Goal: Task Accomplishment & Management: Use online tool/utility

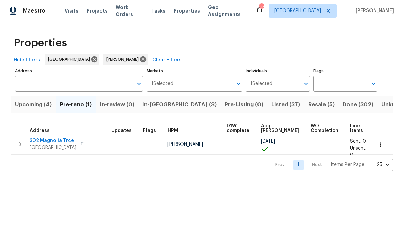
click at [42, 140] on span "302 Magnolia Trce" at bounding box center [53, 140] width 47 height 7
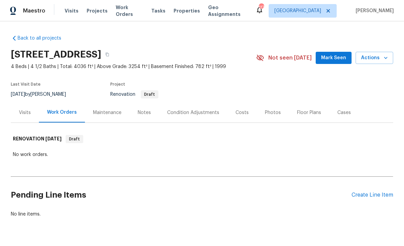
click at [367, 194] on div "Create Line Item" at bounding box center [372, 195] width 42 height 6
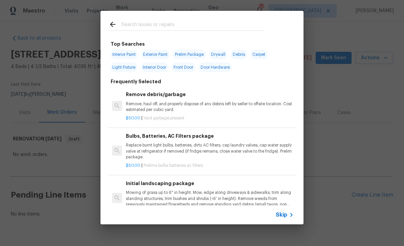
click at [190, 20] on input "text" at bounding box center [192, 25] width 143 height 10
type input "Driveway"
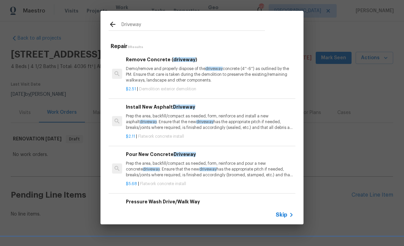
click at [252, 163] on p "Prep the area, backfill/compact as needed, form, reinforce and pour a new concr…" at bounding box center [210, 169] width 168 height 17
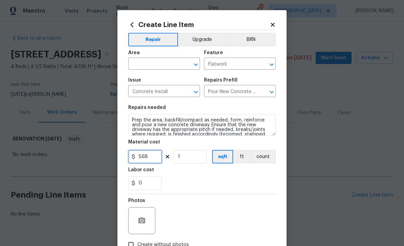
click at [152, 157] on input "5.68" at bounding box center [145, 157] width 34 height 14
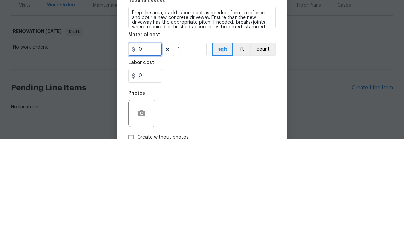
type input "1"
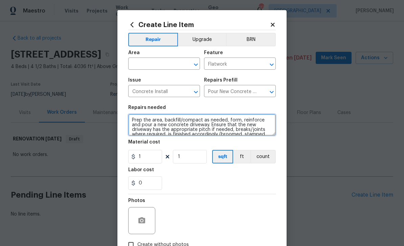
click at [133, 117] on textarea "Prep the area, backfill/compact as needed, form, reinforce and pour a new concr…" at bounding box center [201, 125] width 147 height 22
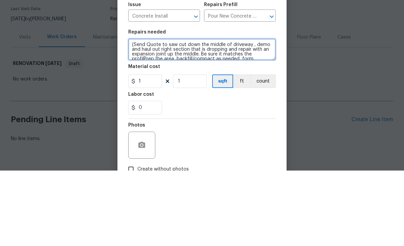
scroll to position [1, 0]
click at [248, 114] on textarea "(Send Quote to saw cut down the middle of driveway , demo and haul out right se…" at bounding box center [201, 125] width 147 height 22
click at [159, 114] on textarea "(Send Quote to saw cut down the middle of driveway , demo and haul out right se…" at bounding box center [201, 125] width 147 height 22
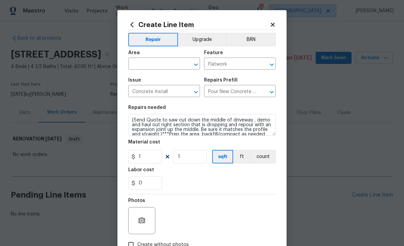
scroll to position [0, 0]
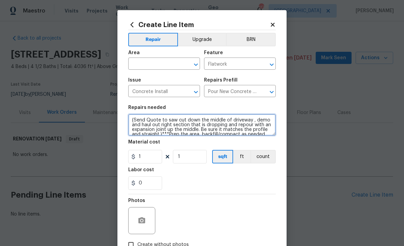
click at [129, 118] on textarea "(Send Quote to saw cut down the middle of driveway , demo and haul out right se…" at bounding box center [201, 125] width 147 height 22
type textarea "***(Send Quote to saw cut down the middle of driveway , demo and haul out right…"
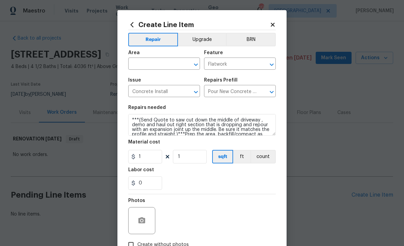
click at [143, 63] on input "text" at bounding box center [154, 64] width 53 height 10
type input "f"
type input "d"
click at [137, 92] on li "Front" at bounding box center [164, 97] width 72 height 11
type input "Front"
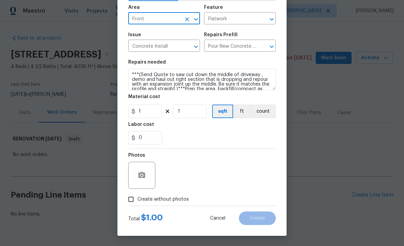
scroll to position [47, 0]
click at [132, 199] on input "Create without photos" at bounding box center [130, 199] width 13 height 13
checkbox input "true"
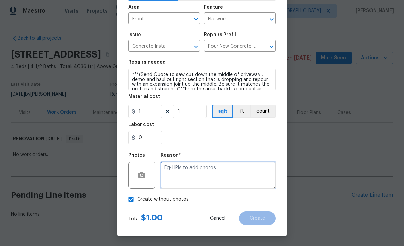
click at [251, 176] on textarea at bounding box center [218, 175] width 115 height 27
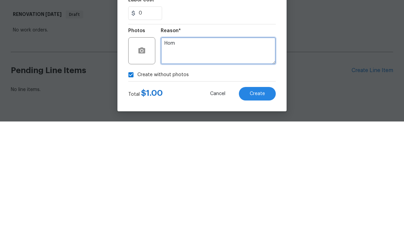
type textarea "Hom"
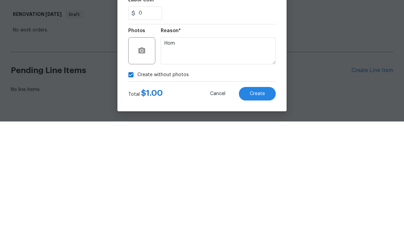
click at [258, 216] on span "Create" at bounding box center [256, 218] width 15 height 5
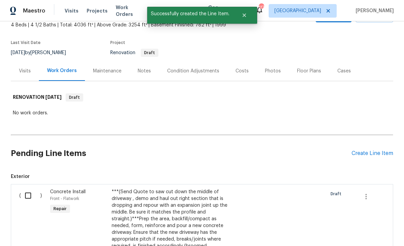
scroll to position [43, 0]
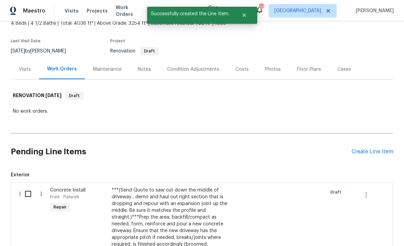
click at [27, 187] on input "checkbox" at bounding box center [30, 194] width 19 height 14
checkbox input "true"
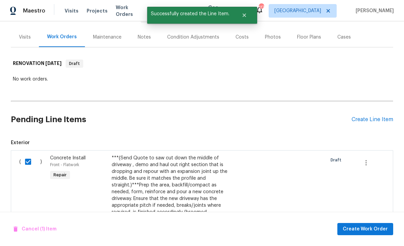
scroll to position [76, 0]
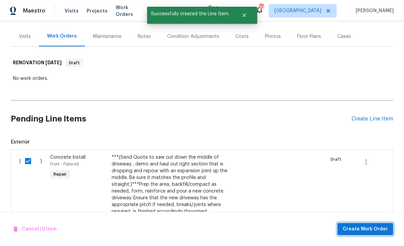
click at [365, 228] on span "Create Work Order" at bounding box center [364, 229] width 45 height 8
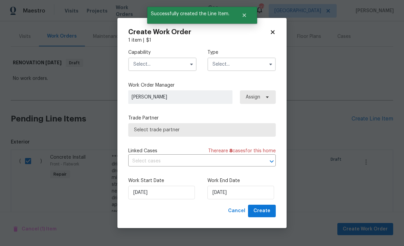
click at [149, 62] on input "text" at bounding box center [162, 64] width 68 height 14
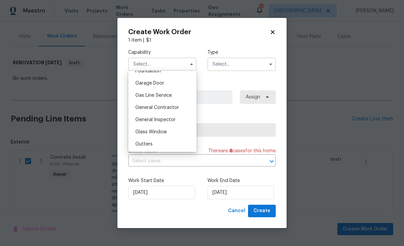
scroll to position [296, 0]
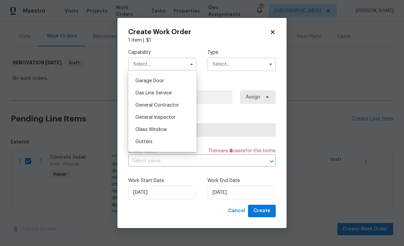
click at [144, 107] on span "General Contractor" at bounding box center [157, 105] width 44 height 5
type input "General Contractor"
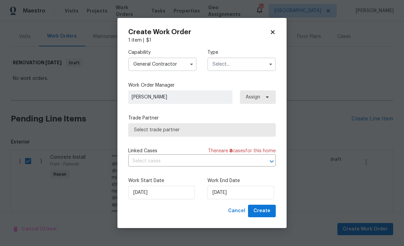
click at [248, 63] on input "text" at bounding box center [241, 64] width 68 height 14
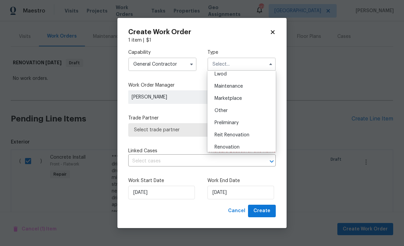
scroll to position [112, 0]
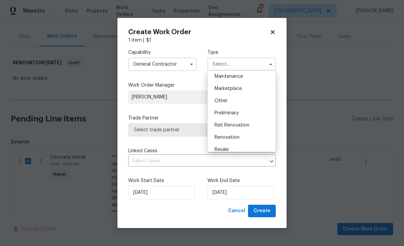
click at [254, 125] on div "Reit Renovation" at bounding box center [241, 125] width 65 height 12
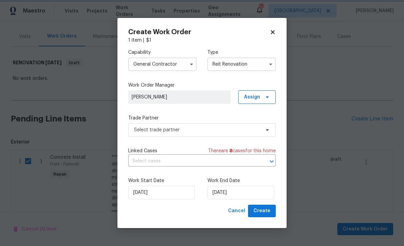
scroll to position [0, 0]
click at [271, 63] on icon "button" at bounding box center [270, 64] width 5 height 5
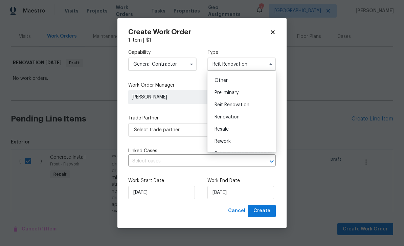
scroll to position [133, 0]
click at [249, 115] on div "Renovation" at bounding box center [241, 116] width 65 height 12
type input "Renovation"
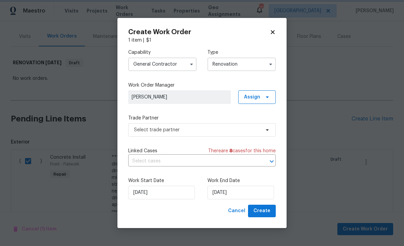
scroll to position [0, 0]
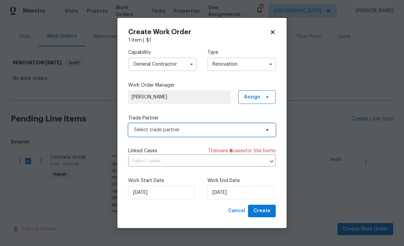
click at [245, 127] on span "Select trade partner" at bounding box center [197, 129] width 126 height 7
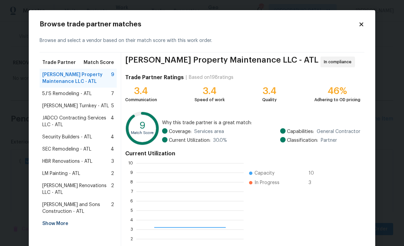
scroll to position [95, 107]
click at [53, 92] on span "5J’S Remodeling - ATL" at bounding box center [66, 93] width 49 height 7
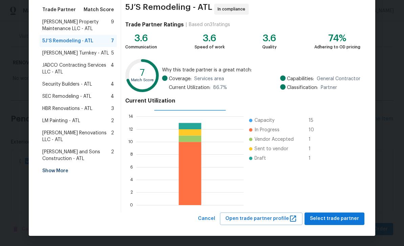
scroll to position [52, 0]
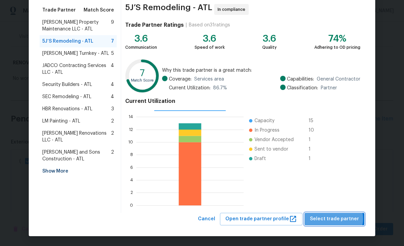
click at [337, 218] on span "Select trade partner" at bounding box center [334, 219] width 49 height 8
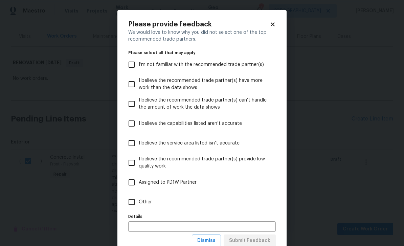
scroll to position [0, 0]
click at [136, 202] on input "Other" at bounding box center [131, 202] width 14 height 14
checkbox input "true"
click at [267, 236] on button "Submit Feedback" at bounding box center [249, 240] width 52 height 13
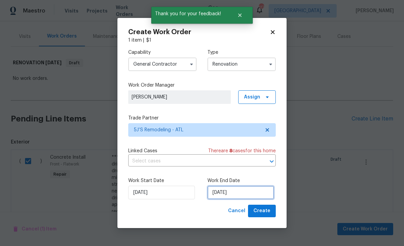
click at [260, 192] on input "[DATE]" at bounding box center [240, 193] width 67 height 14
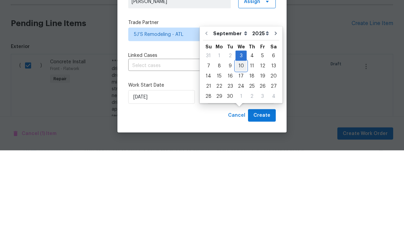
click at [243, 157] on div "10" at bounding box center [240, 161] width 11 height 9
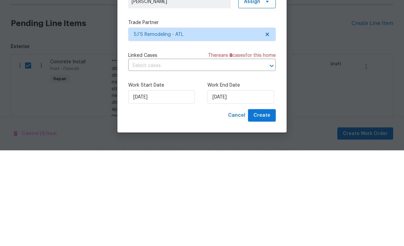
scroll to position [22, 0]
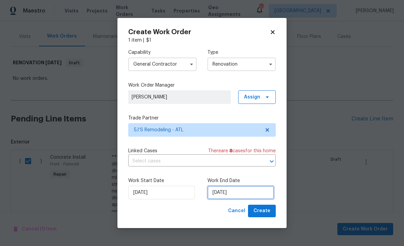
click at [259, 194] on input "[DATE]" at bounding box center [240, 193] width 67 height 14
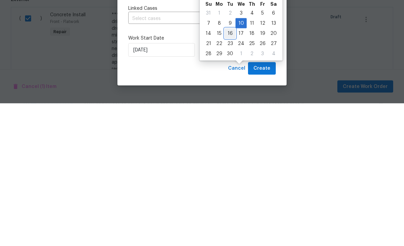
click at [230, 171] on div "16" at bounding box center [229, 175] width 11 height 9
type input "[DATE]"
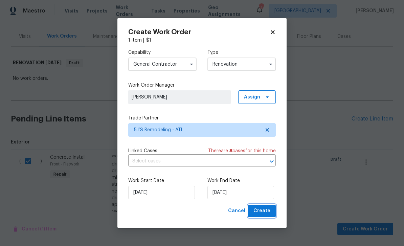
click at [267, 212] on span "Create" at bounding box center [261, 211] width 17 height 8
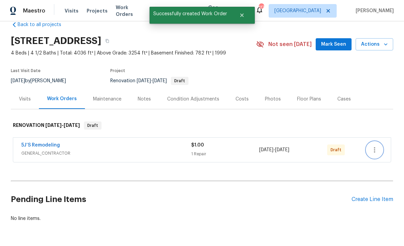
click at [375, 146] on icon "button" at bounding box center [374, 150] width 8 height 8
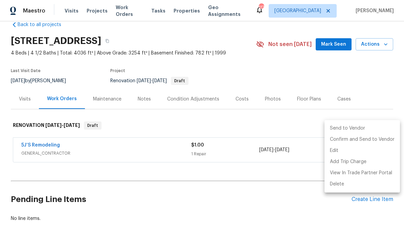
click at [383, 92] on div at bounding box center [202, 123] width 404 height 246
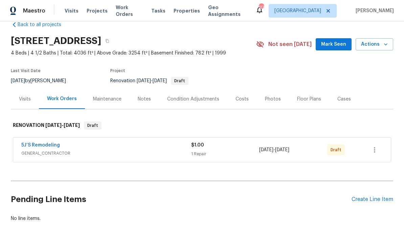
click at [370, 196] on div "Create Line Item" at bounding box center [372, 199] width 42 height 6
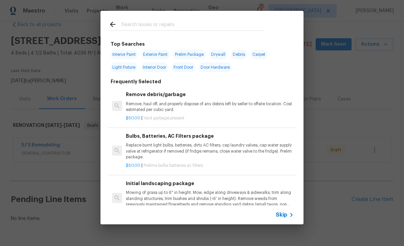
click at [142, 25] on input "text" at bounding box center [192, 25] width 143 height 10
type input "Landscape"
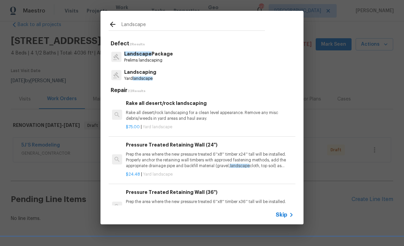
click at [140, 55] on span "Landscape" at bounding box center [137, 53] width 27 height 5
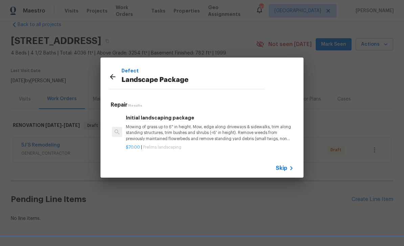
click at [144, 128] on p "Mowing of grass up to 6" in height. Mow, edge along driveways & sidewalks, trim…" at bounding box center [210, 132] width 168 height 17
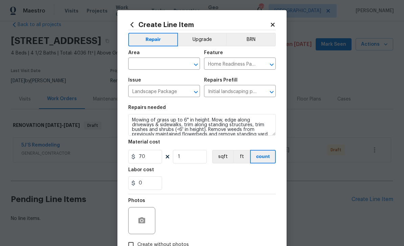
click at [142, 64] on input "text" at bounding box center [154, 64] width 53 height 10
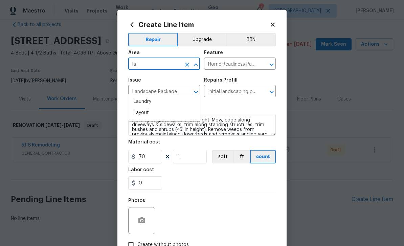
type input "l"
click at [147, 107] on li "Exterior Overall" at bounding box center [164, 112] width 72 height 11
type input "Exterior Overall"
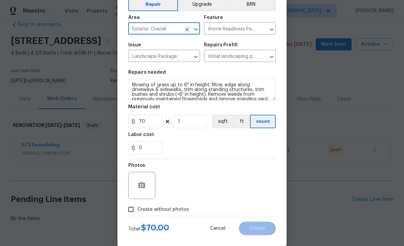
scroll to position [35, 0]
click at [130, 214] on input "Create without photos" at bounding box center [130, 208] width 13 height 13
checkbox input "true"
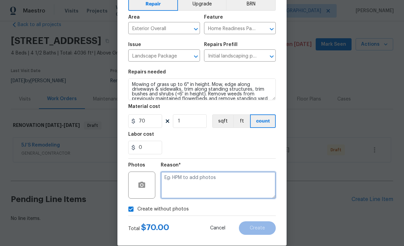
click at [253, 186] on textarea at bounding box center [218, 184] width 115 height 27
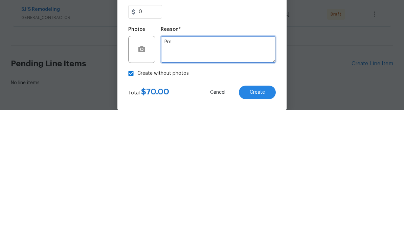
type textarea "Pm"
click at [263, 225] on span "Create" at bounding box center [256, 227] width 15 height 5
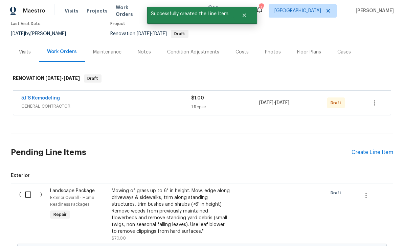
scroll to position [61, 0]
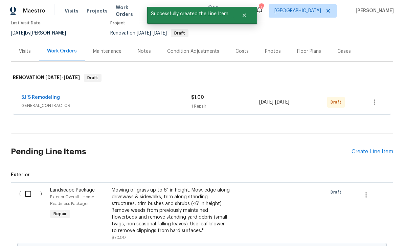
click at [29, 187] on input "checkbox" at bounding box center [30, 194] width 19 height 14
checkbox input "true"
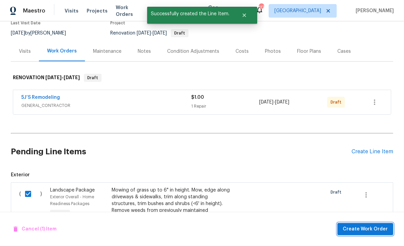
click at [369, 229] on span "Create Work Order" at bounding box center [364, 229] width 45 height 8
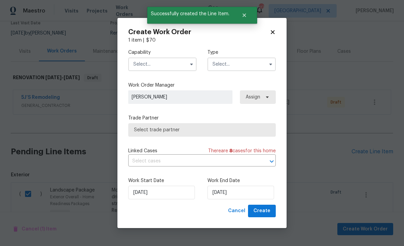
click at [175, 63] on input "text" at bounding box center [162, 64] width 68 height 14
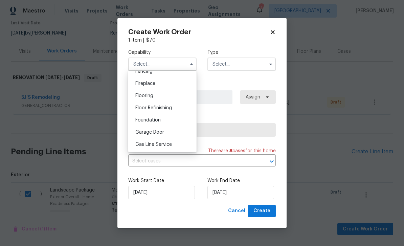
scroll to position [257, 0]
click at [188, 143] on div "General Contractor" at bounding box center [162, 145] width 65 height 12
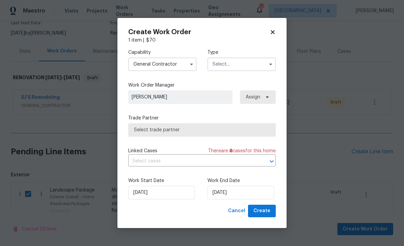
type input "General Contractor"
click at [237, 62] on input "text" at bounding box center [241, 64] width 68 height 14
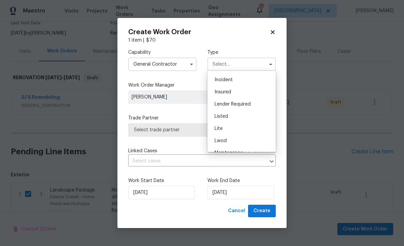
scroll to position [38, 0]
click at [235, 112] on div "Listed" at bounding box center [241, 114] width 65 height 12
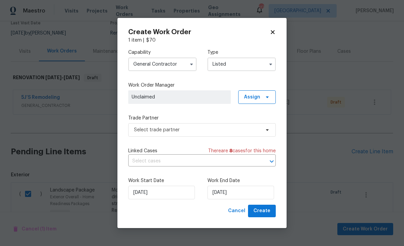
click at [262, 64] on input "Listed" at bounding box center [241, 64] width 68 height 14
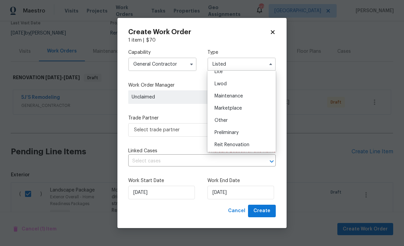
scroll to position [101, 0]
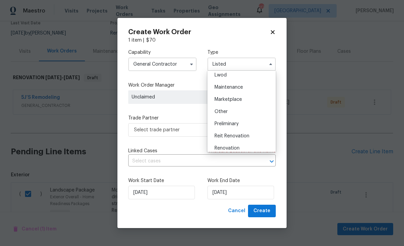
click at [225, 144] on div "Renovation" at bounding box center [241, 148] width 65 height 12
type input "Renovation"
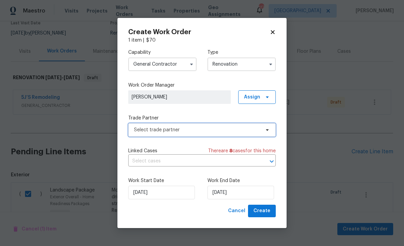
click at [226, 128] on span "Select trade partner" at bounding box center [197, 129] width 126 height 7
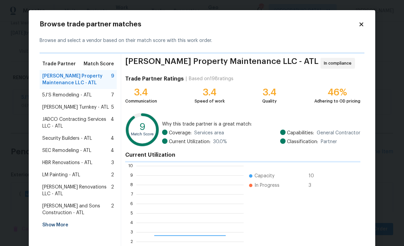
scroll to position [95, 107]
click at [359, 26] on icon at bounding box center [361, 24] width 6 height 6
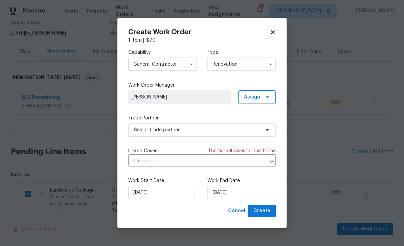
click at [145, 64] on input "General Contractor" at bounding box center [162, 64] width 68 height 14
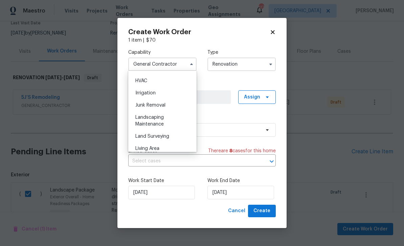
scroll to position [407, 0]
click at [146, 117] on span "Landscaping Maintenance" at bounding box center [149, 119] width 28 height 11
type input "Landscaping Maintenance"
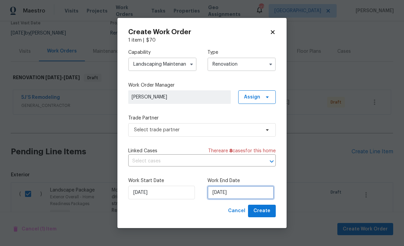
click at [257, 192] on input "[DATE]" at bounding box center [240, 193] width 67 height 14
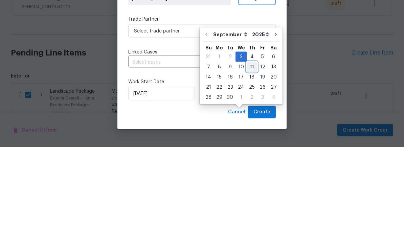
click at [252, 161] on div "11" at bounding box center [251, 165] width 10 height 9
type input "[DATE]"
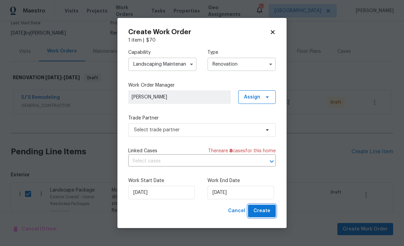
click at [265, 212] on span "Create" at bounding box center [261, 211] width 17 height 8
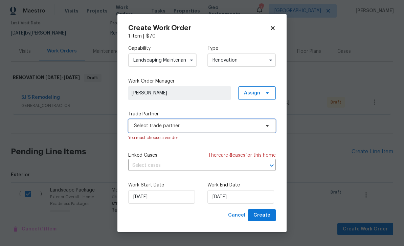
click at [262, 124] on span at bounding box center [265, 125] width 7 height 5
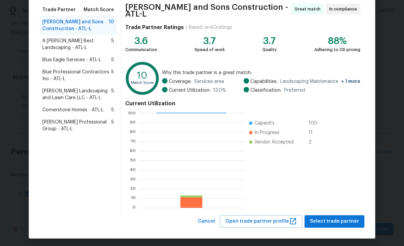
scroll to position [52, 0]
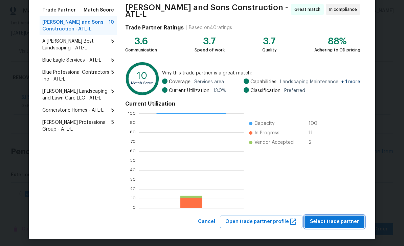
click at [337, 219] on span "Select trade partner" at bounding box center [334, 221] width 49 height 8
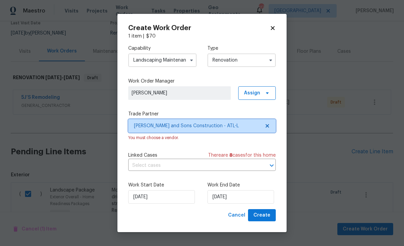
scroll to position [0, 0]
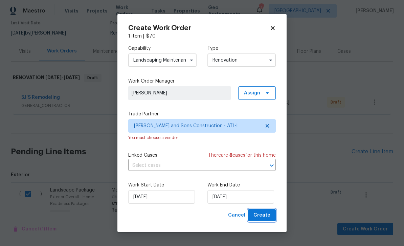
click at [265, 215] on span "Create" at bounding box center [261, 215] width 17 height 8
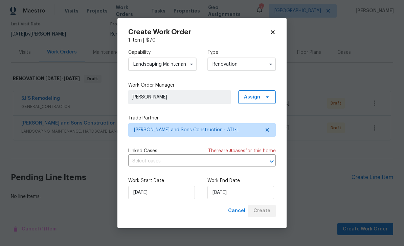
scroll to position [38, 0]
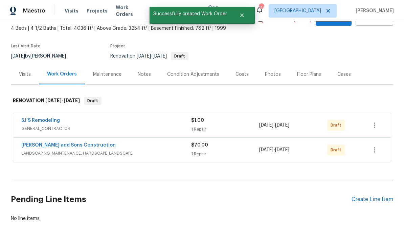
click at [366, 196] on div "Create Line Item" at bounding box center [372, 199] width 42 height 6
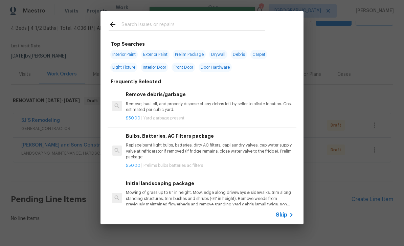
click at [137, 23] on input "text" at bounding box center [192, 25] width 143 height 10
type input "Hvac"
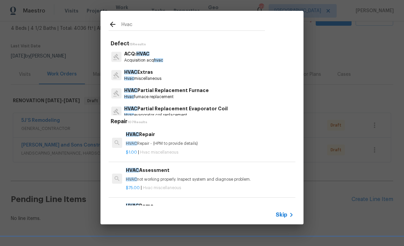
click at [266, 144] on p "HVAC Repair - (HPM to provide details)" at bounding box center [210, 144] width 168 height 6
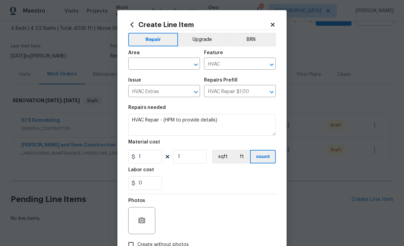
click at [135, 24] on icon at bounding box center [131, 24] width 7 height 7
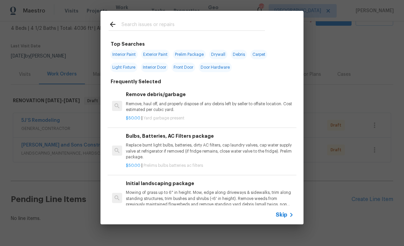
click at [128, 24] on input "text" at bounding box center [192, 25] width 143 height 10
type input "Hvac"
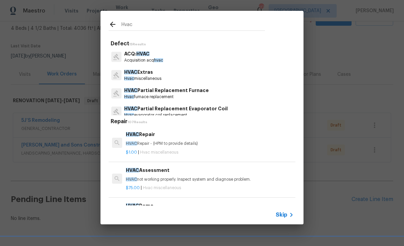
click at [254, 178] on p "HVAC not working properly. Inspect system and diagnose problem." at bounding box center [210, 179] width 168 height 6
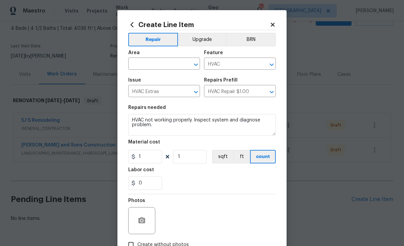
type input "HVAC Assessment $75.00"
type input "75"
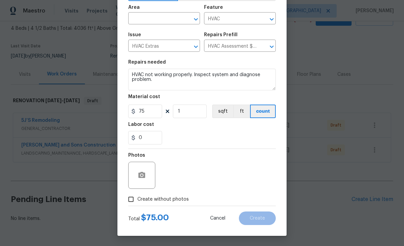
scroll to position [47, 0]
click at [134, 201] on input "Create without photos" at bounding box center [130, 199] width 13 height 13
checkbox input "true"
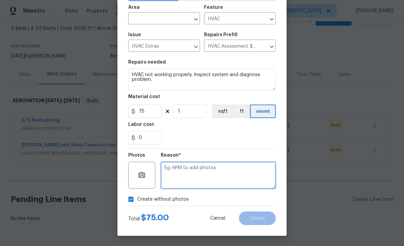
click at [256, 174] on textarea at bounding box center [218, 175] width 115 height 27
type textarea "Pm"
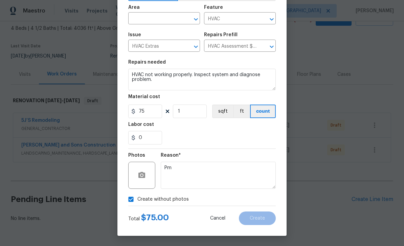
click at [140, 19] on input "text" at bounding box center [154, 19] width 53 height 10
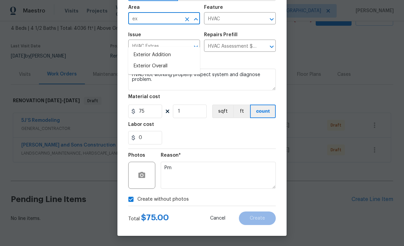
type input "e"
click at [141, 49] on li "HVAC" at bounding box center [164, 54] width 72 height 11
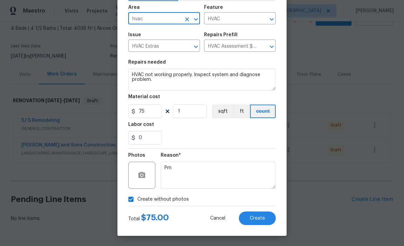
type input "HVAC"
click at [191, 74] on textarea "HVAC not working properly. Inspect system and diagnose problem." at bounding box center [201, 80] width 147 height 22
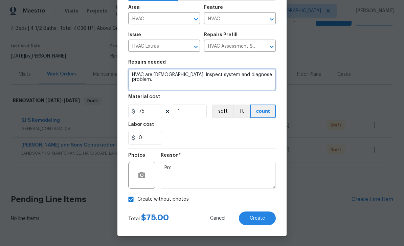
type textarea "HVAC are [DEMOGRAPHIC_DATA]. Inspect system and diagnose problem."
click at [263, 219] on span "Create" at bounding box center [256, 218] width 15 height 5
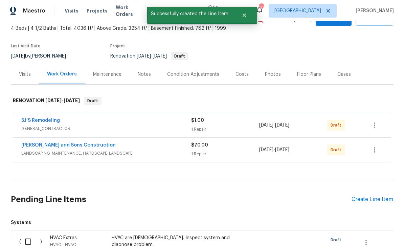
click at [25, 234] on input "checkbox" at bounding box center [30, 241] width 19 height 14
checkbox input "true"
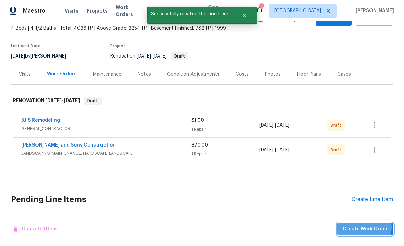
click at [363, 228] on span "Create Work Order" at bounding box center [364, 229] width 45 height 8
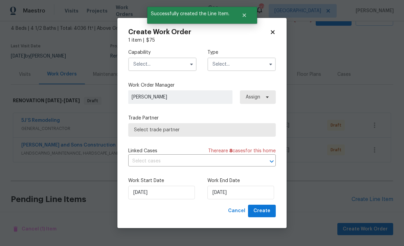
click at [145, 63] on input "text" at bounding box center [162, 64] width 68 height 14
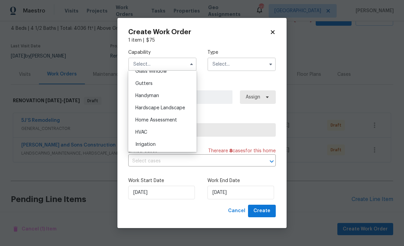
scroll to position [356, 0]
click at [142, 132] on span "HVAC" at bounding box center [141, 130] width 12 height 5
type input "HVAC"
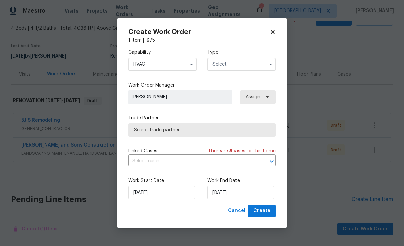
click at [248, 63] on input "text" at bounding box center [241, 64] width 68 height 14
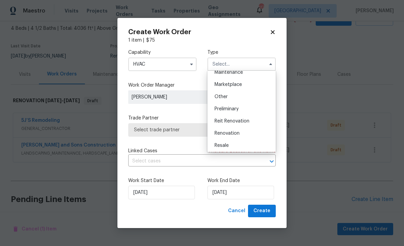
scroll to position [117, 0]
click at [238, 133] on span "Renovation" at bounding box center [226, 131] width 25 height 5
type input "Renovation"
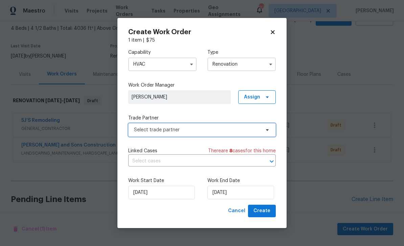
click at [263, 129] on span at bounding box center [265, 129] width 7 height 5
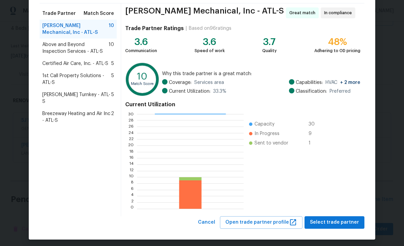
scroll to position [51, 0]
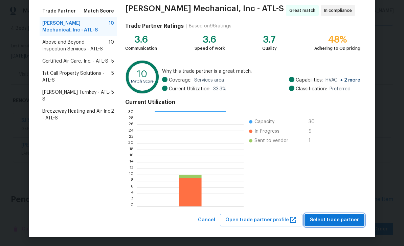
click at [346, 220] on span "Select trade partner" at bounding box center [334, 220] width 49 height 8
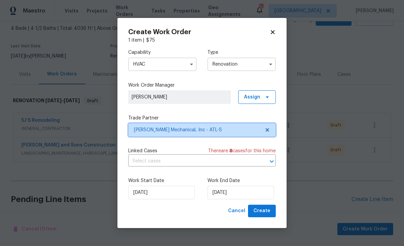
scroll to position [0, 0]
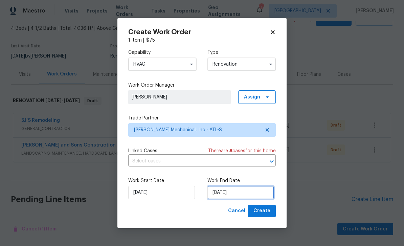
click at [264, 192] on input "[DATE]" at bounding box center [240, 193] width 67 height 14
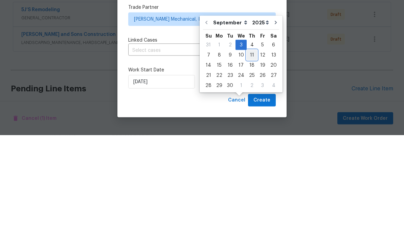
click at [252, 161] on div "11" at bounding box center [251, 165] width 10 height 9
type input "[DATE]"
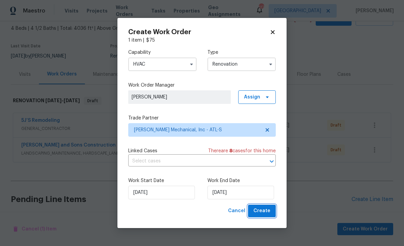
click at [265, 211] on span "Create" at bounding box center [261, 211] width 17 height 8
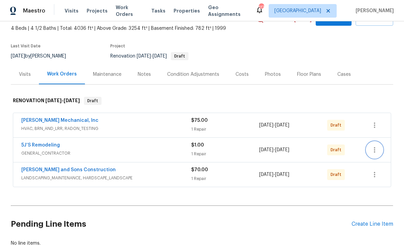
click at [379, 142] on button "button" at bounding box center [374, 150] width 16 height 16
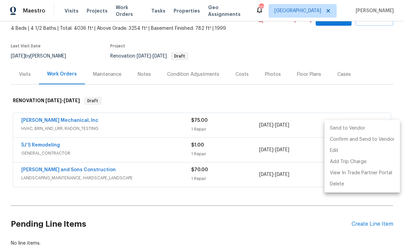
click at [364, 129] on li "Send to Vendor" at bounding box center [361, 128] width 75 height 11
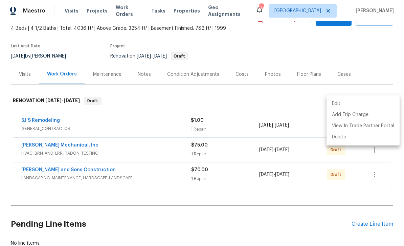
click at [386, 78] on div at bounding box center [202, 123] width 404 height 246
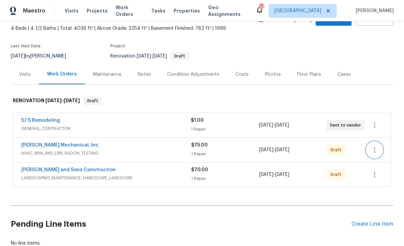
click at [374, 147] on icon "button" at bounding box center [374, 149] width 1 height 5
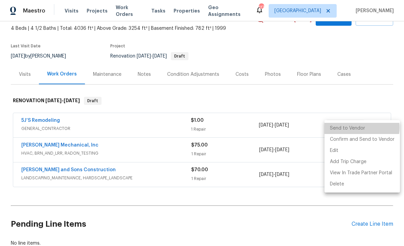
click at [360, 128] on li "Send to Vendor" at bounding box center [361, 128] width 75 height 11
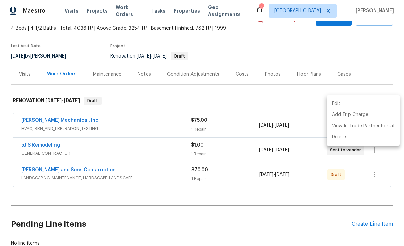
click at [390, 80] on div at bounding box center [202, 123] width 404 height 246
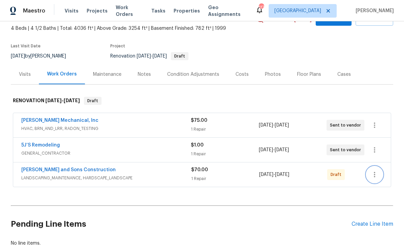
click at [376, 170] on icon "button" at bounding box center [374, 174] width 8 height 8
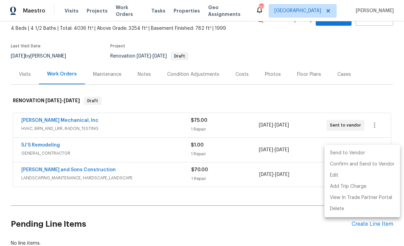
click at [362, 153] on li "Send to Vendor" at bounding box center [361, 152] width 75 height 11
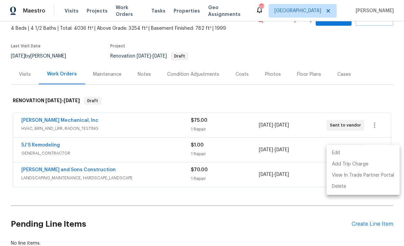
click at [373, 62] on div at bounding box center [202, 123] width 404 height 246
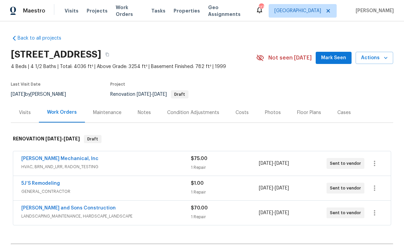
click at [334, 56] on span "Mark Seen" at bounding box center [333, 58] width 25 height 8
click at [208, 113] on div "Condition Adjustments" at bounding box center [193, 112] width 52 height 7
